Goal: Navigation & Orientation: Find specific page/section

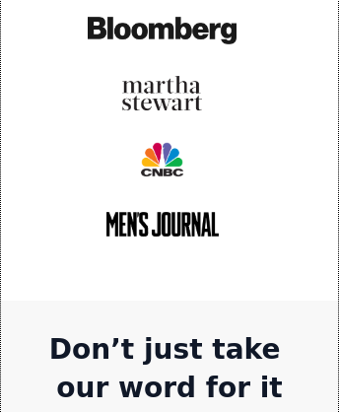
scroll to position [6439, 0]
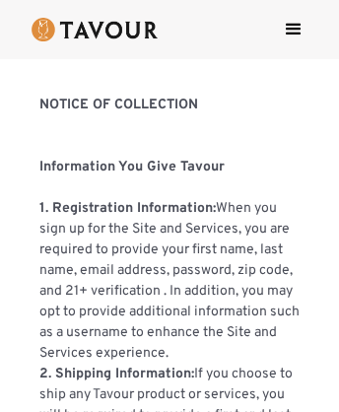
click at [144, 30] on img at bounding box center [95, 30] width 126 height 24
